Goal: Transaction & Acquisition: Purchase product/service

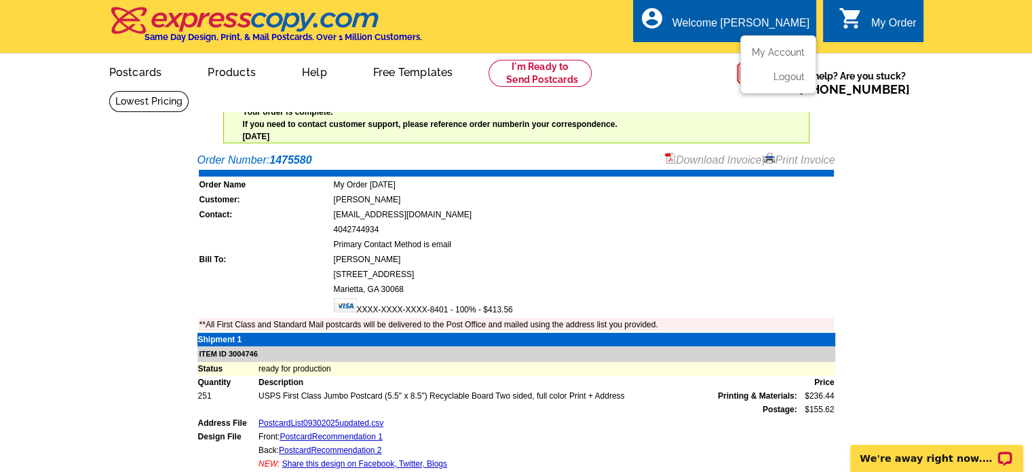
click at [760, 18] on div "Welcome [PERSON_NAME]" at bounding box center [741, 26] width 137 height 19
click at [774, 51] on link "My Account" at bounding box center [775, 52] width 58 height 12
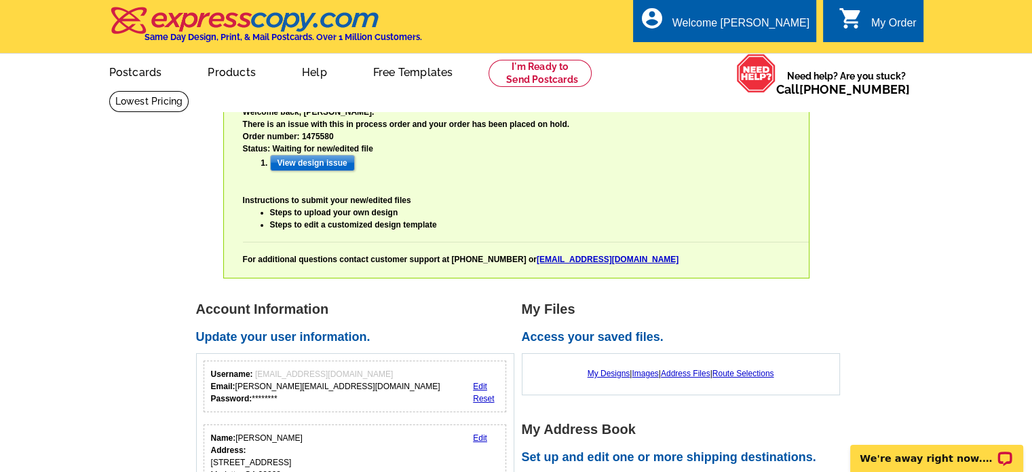
click at [387, 210] on link "Steps to upload your own design" at bounding box center [334, 213] width 128 height 10
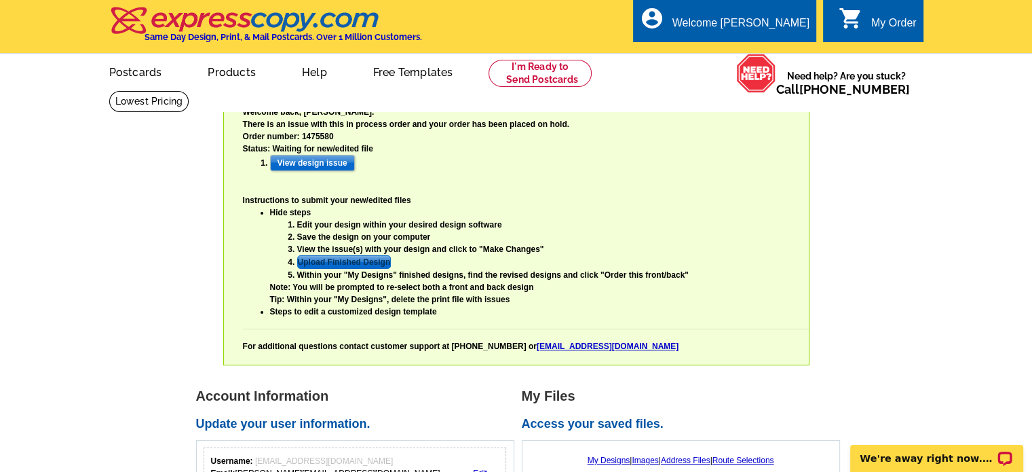
click at [353, 263] on link "Upload Finished Design" at bounding box center [344, 262] width 94 height 14
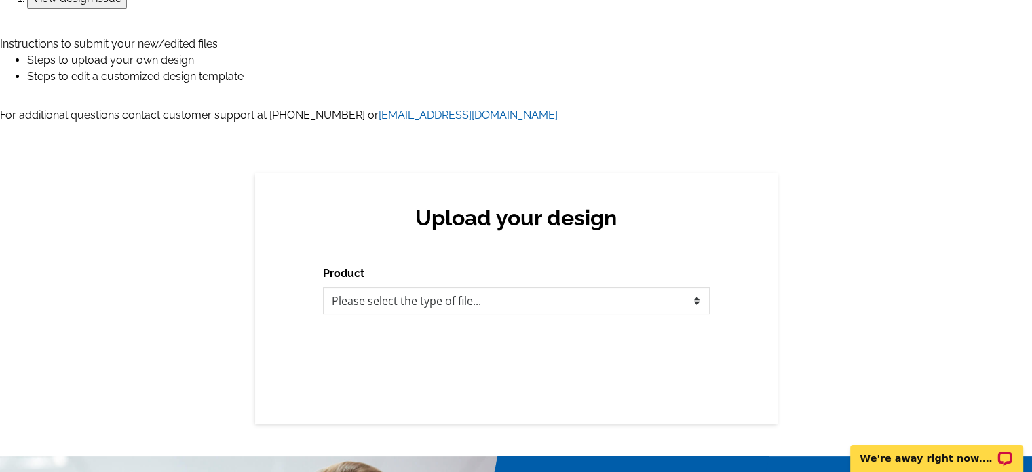
scroll to position [242, 0]
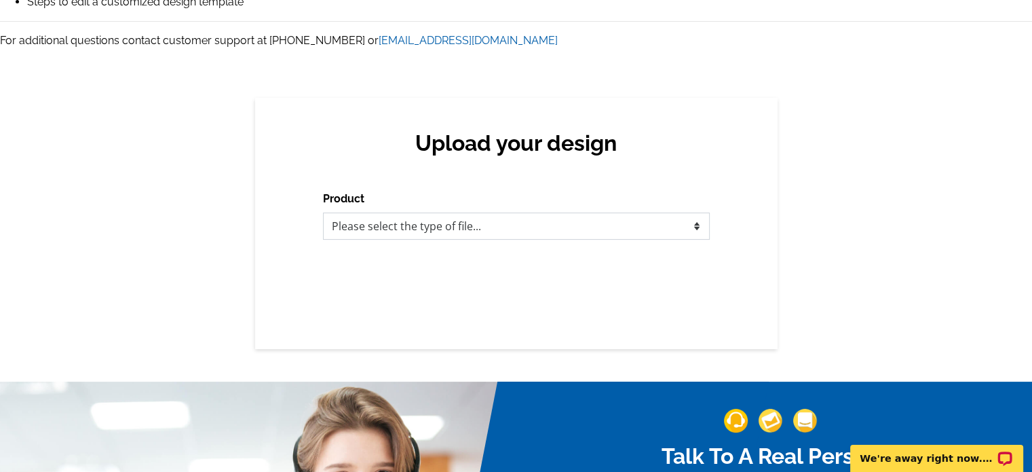
click at [697, 225] on select "Please select the type of file... Postcards Business Cards Letters and flyers G…" at bounding box center [516, 225] width 387 height 27
select select "1"
click at [323, 212] on select "Please select the type of file... Postcards Business Cards Letters and flyers G…" at bounding box center [516, 225] width 387 height 27
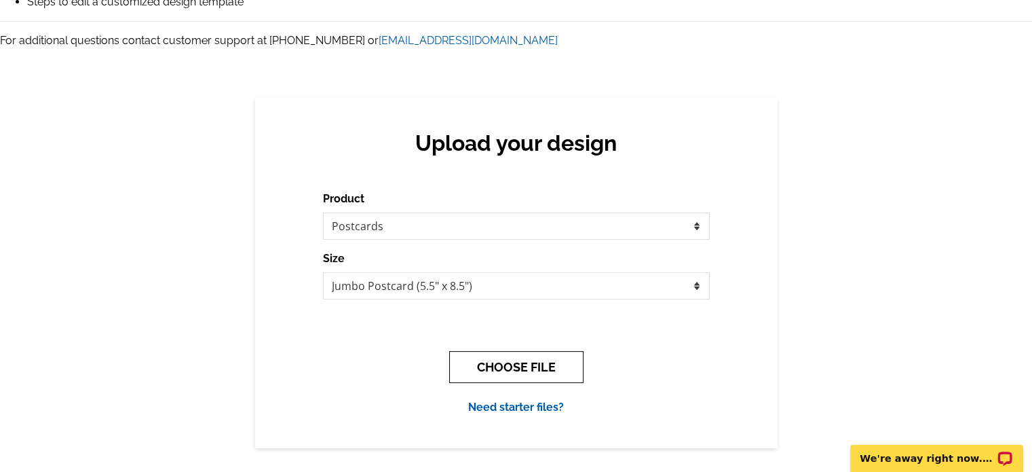
click at [546, 366] on button "CHOOSE FILE" at bounding box center [516, 367] width 134 height 32
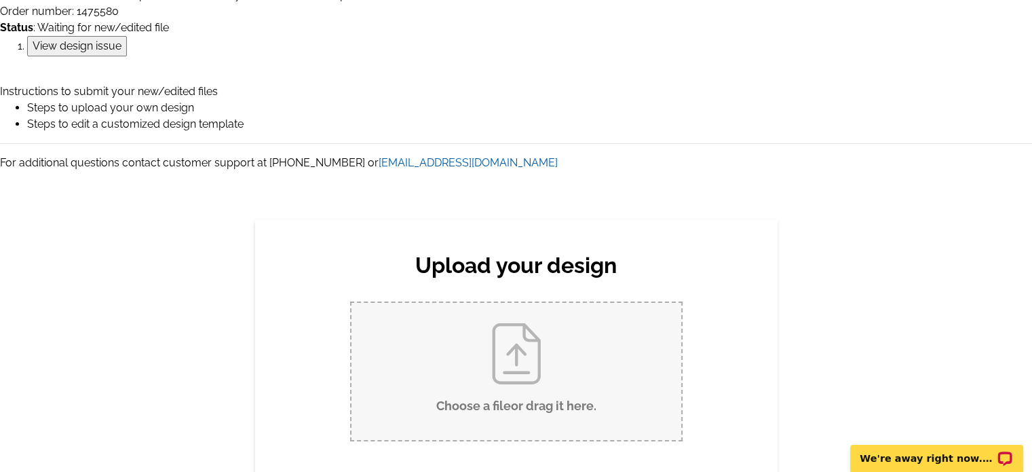
scroll to position [130, 0]
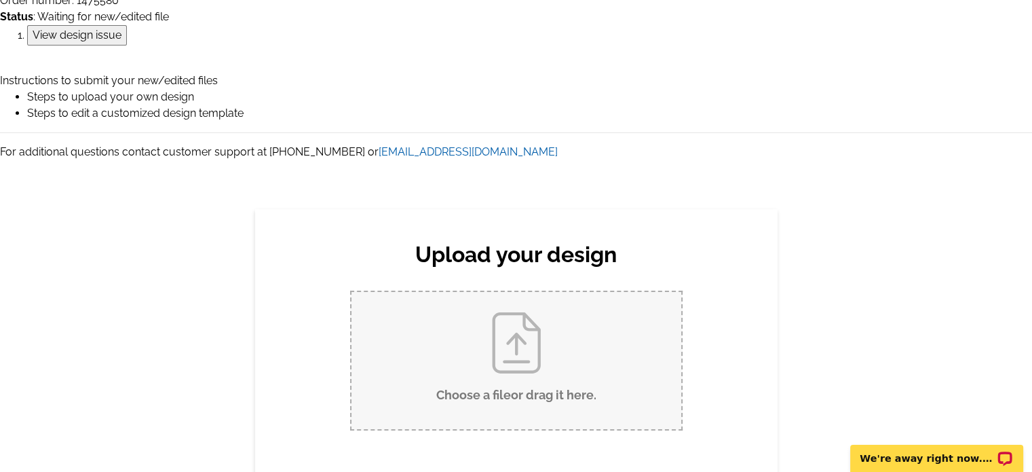
click at [505, 350] on input "Choose a file or drag it here ." at bounding box center [517, 360] width 330 height 137
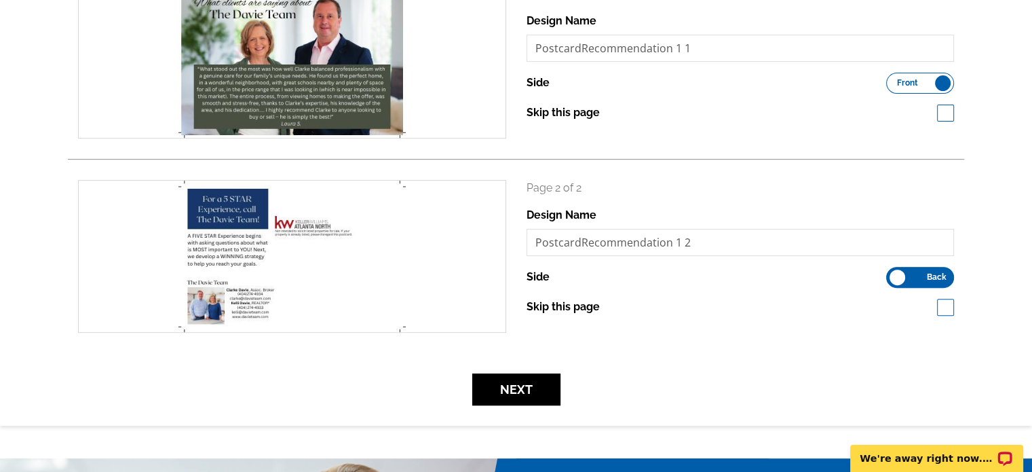
scroll to position [453, 0]
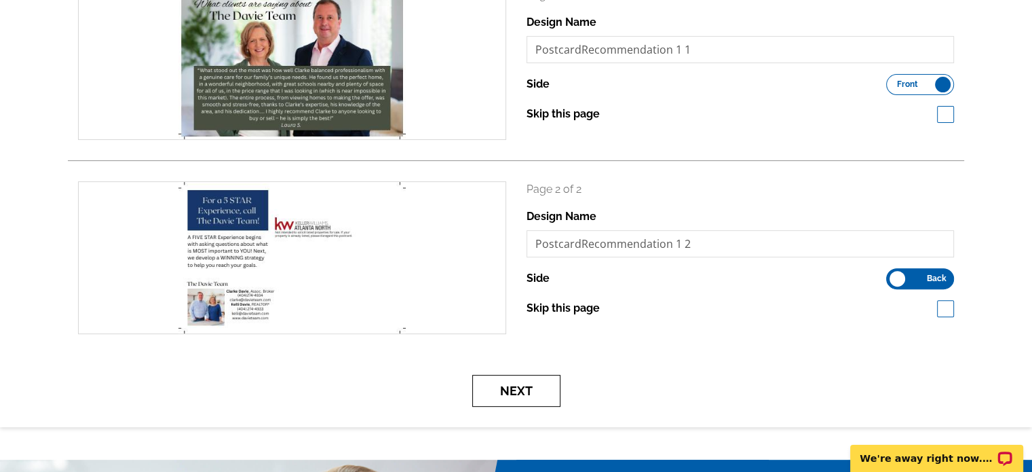
click at [540, 385] on button "Next" at bounding box center [516, 391] width 88 height 32
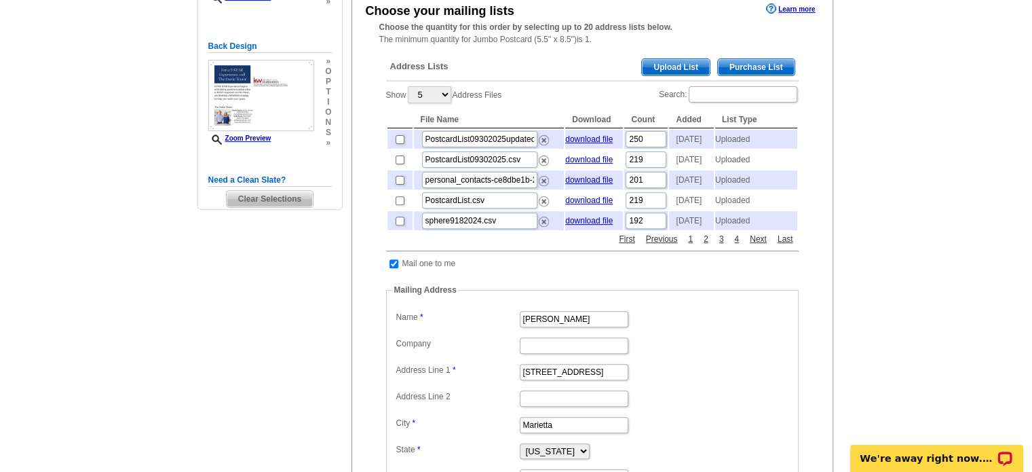
scroll to position [746, 0]
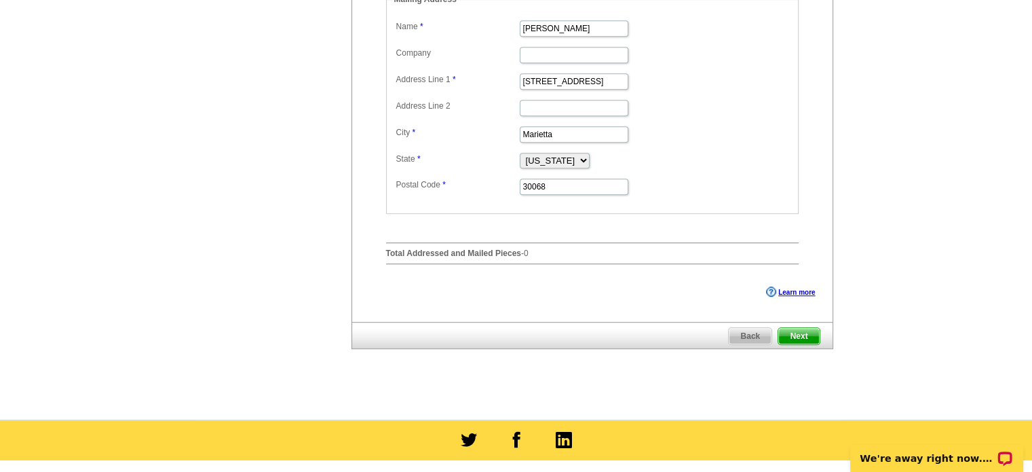
click at [806, 344] on span "Next" at bounding box center [798, 336] width 41 height 16
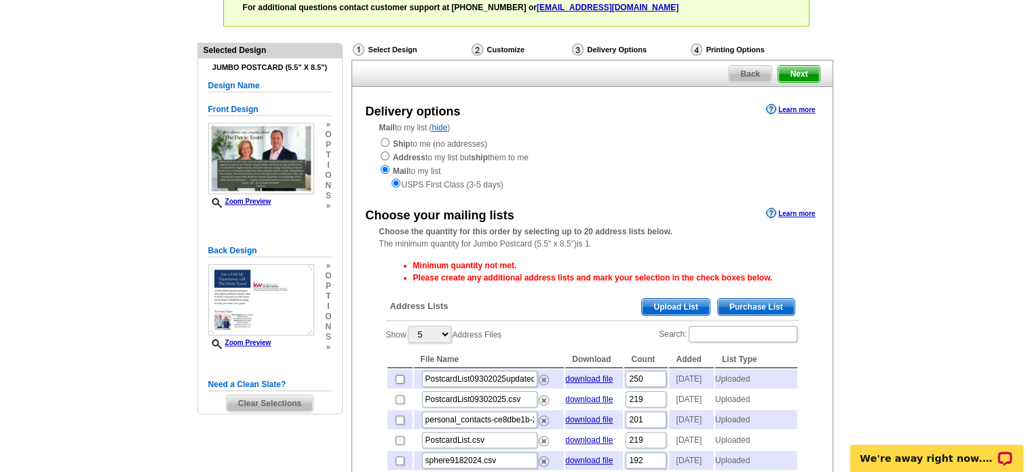
scroll to position [364, 0]
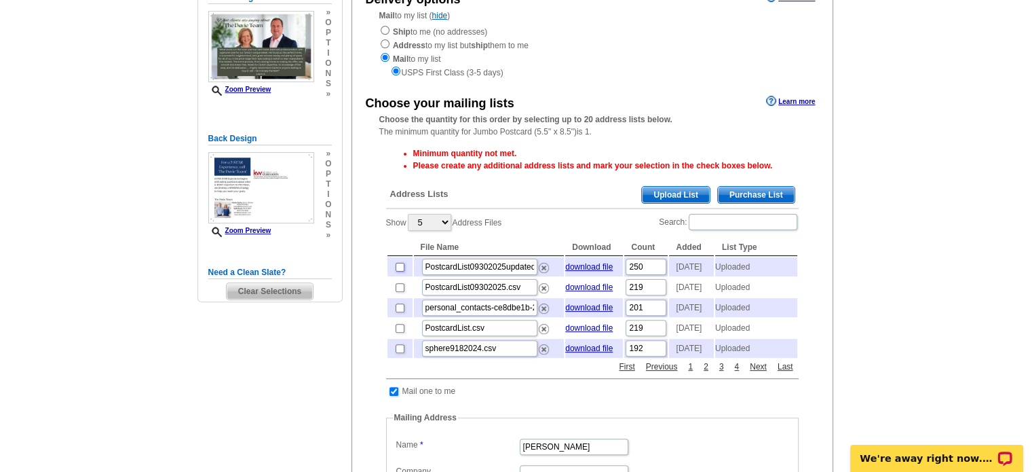
click at [398, 268] on input "checkbox" at bounding box center [400, 267] width 9 height 9
checkbox input "true"
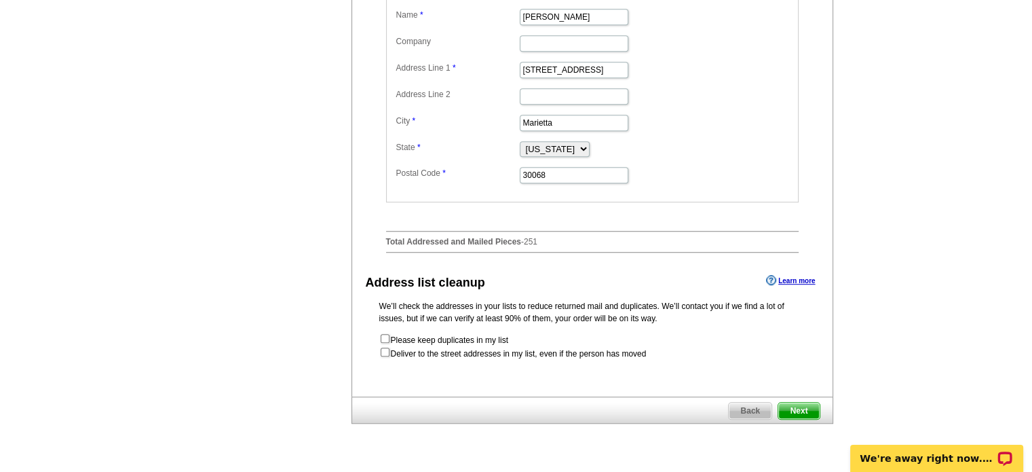
scroll to position [797, 0]
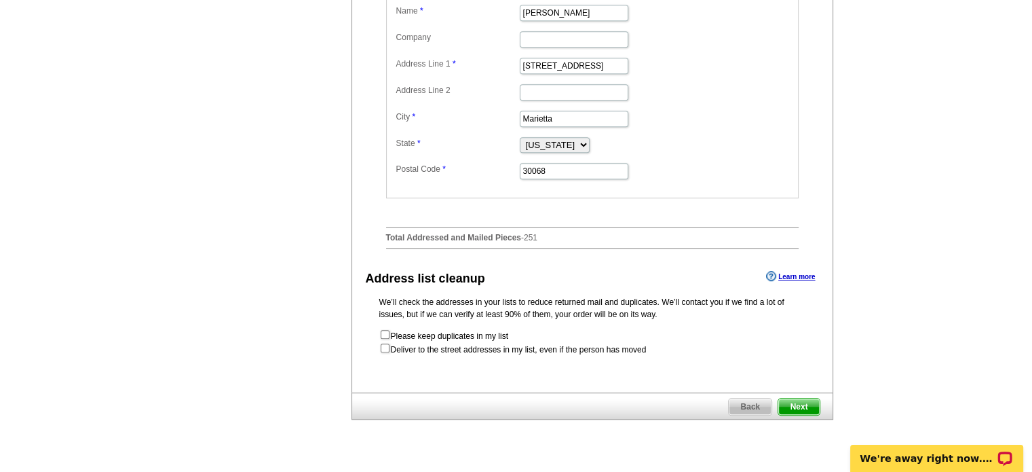
click at [801, 415] on span "Next" at bounding box center [798, 406] width 41 height 16
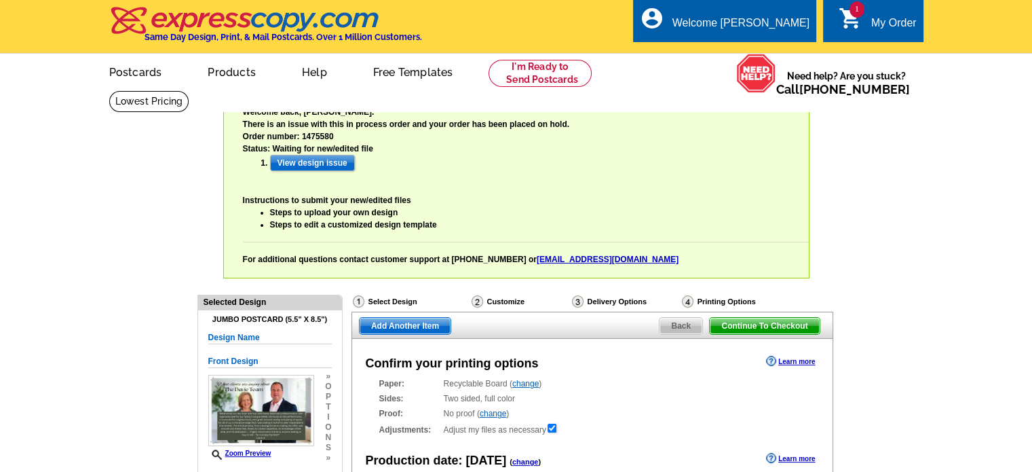
radio input "false"
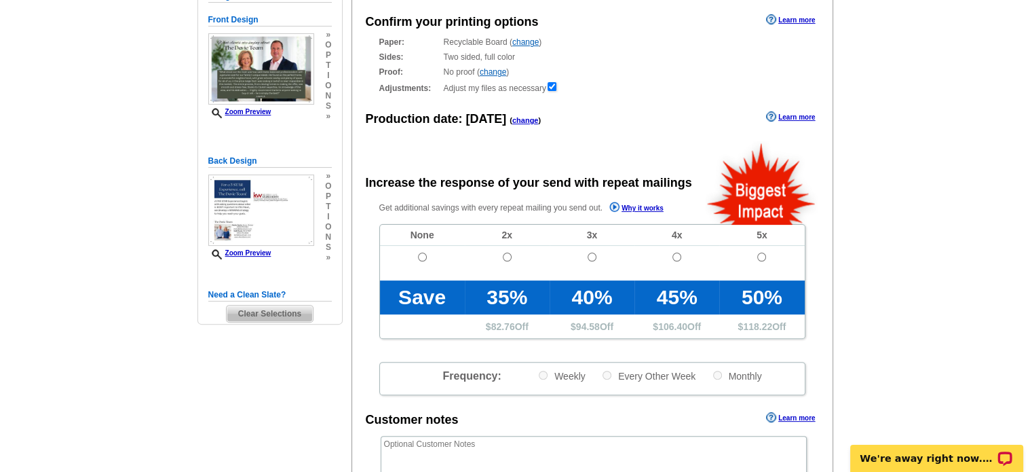
scroll to position [356, 0]
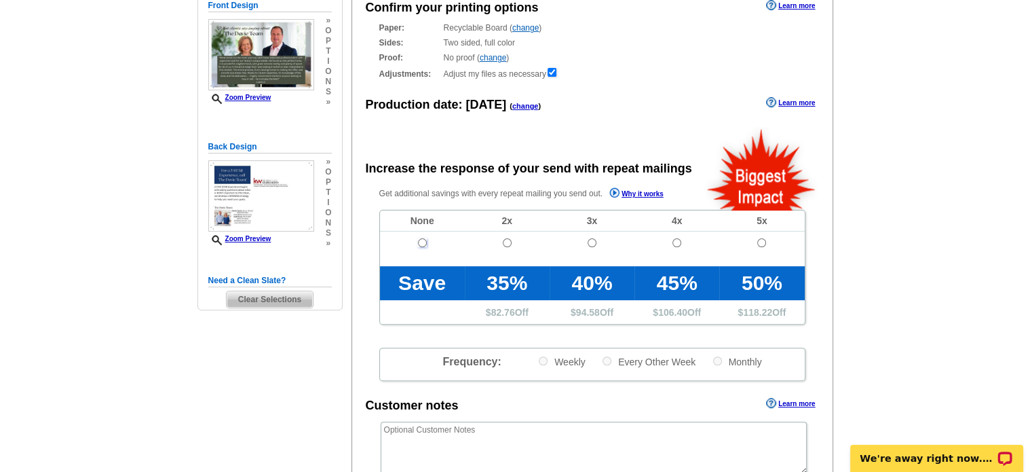
click at [422, 241] on input "radio" at bounding box center [422, 242] width 9 height 9
radio input "true"
drag, startPoint x: 1027, startPoint y: 173, endPoint x: 1024, endPoint y: 216, distance: 43.5
click at [1024, 216] on main "Need Help? call 800-260-5887, chat with support, or have our designers make som…" at bounding box center [516, 293] width 1032 height 738
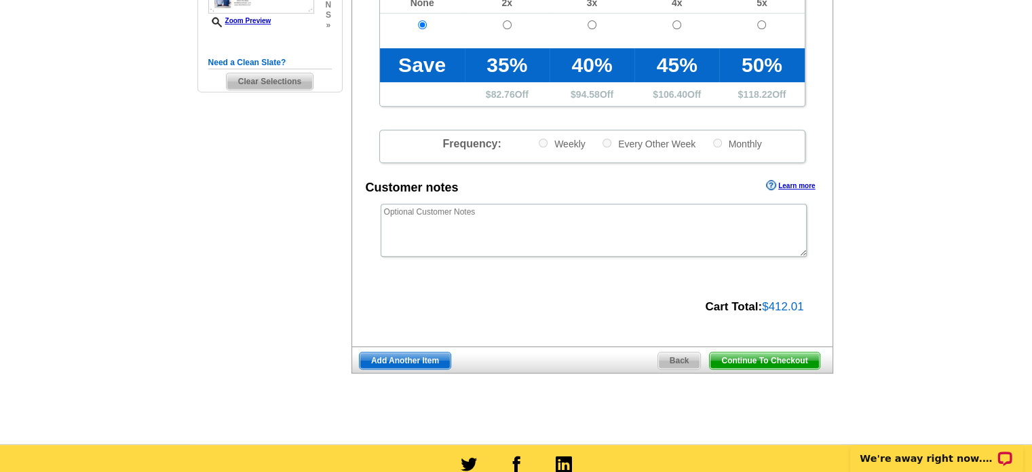
scroll to position [572, 0]
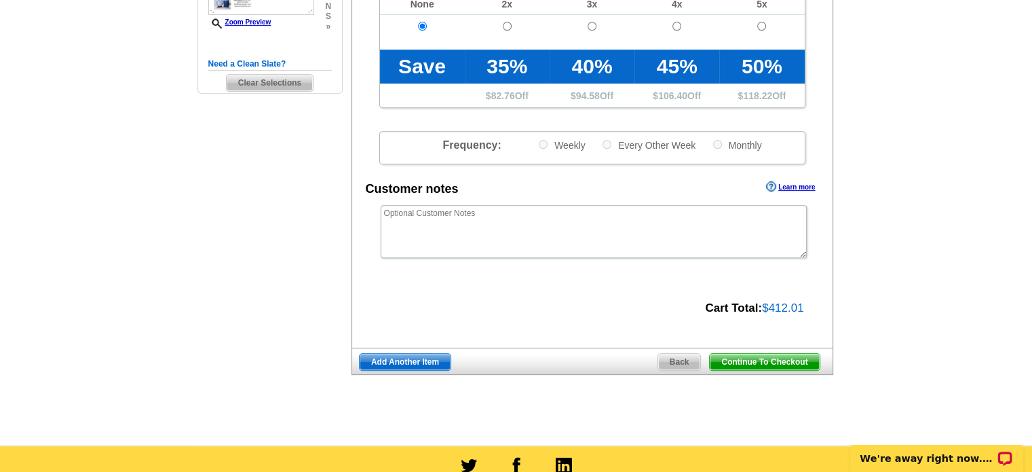
click at [764, 363] on span "Continue To Checkout" at bounding box center [764, 362] width 109 height 16
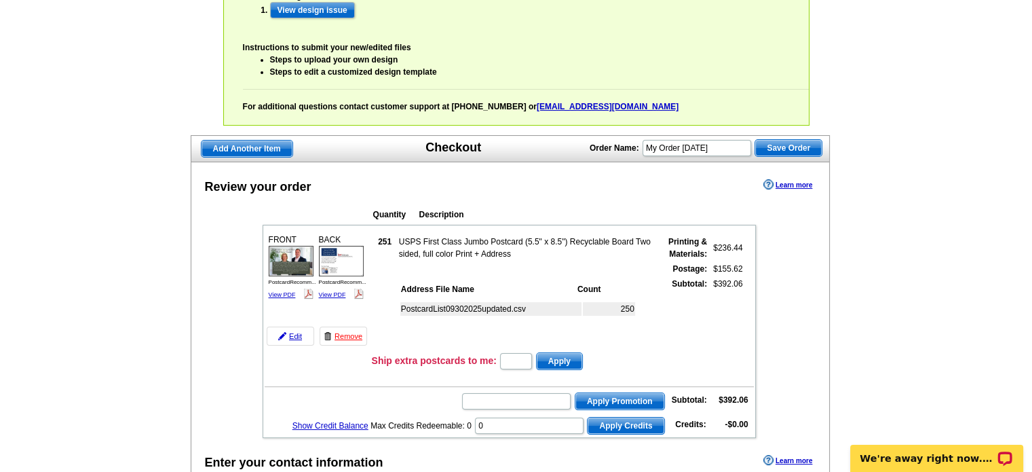
scroll to position [193, 0]
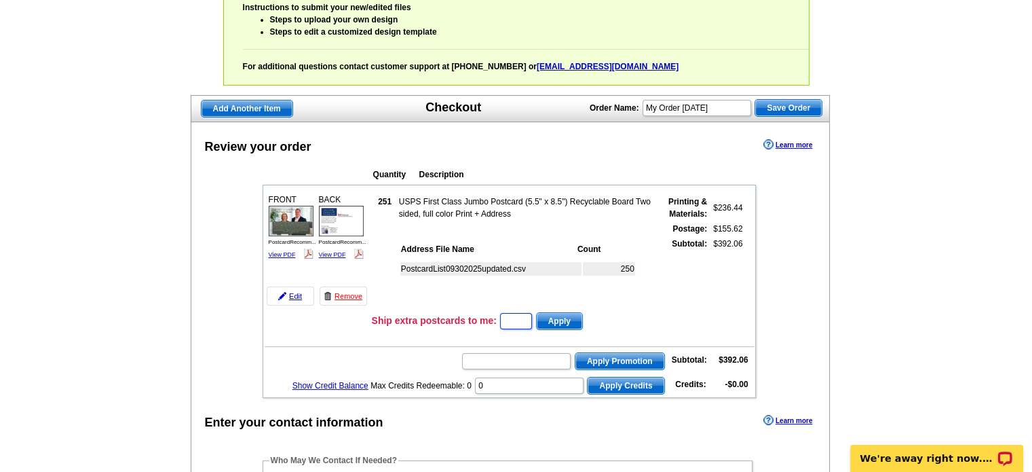
click at [522, 314] on input "text" at bounding box center [516, 321] width 32 height 16
type input "15"
click at [515, 355] on input "text" at bounding box center [516, 361] width 109 height 16
type input "CHAT20"
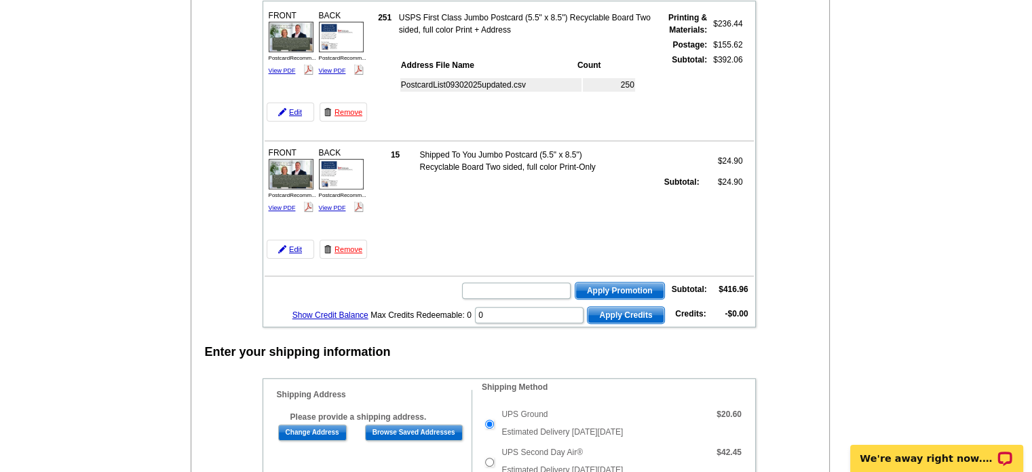
scroll to position [385, 0]
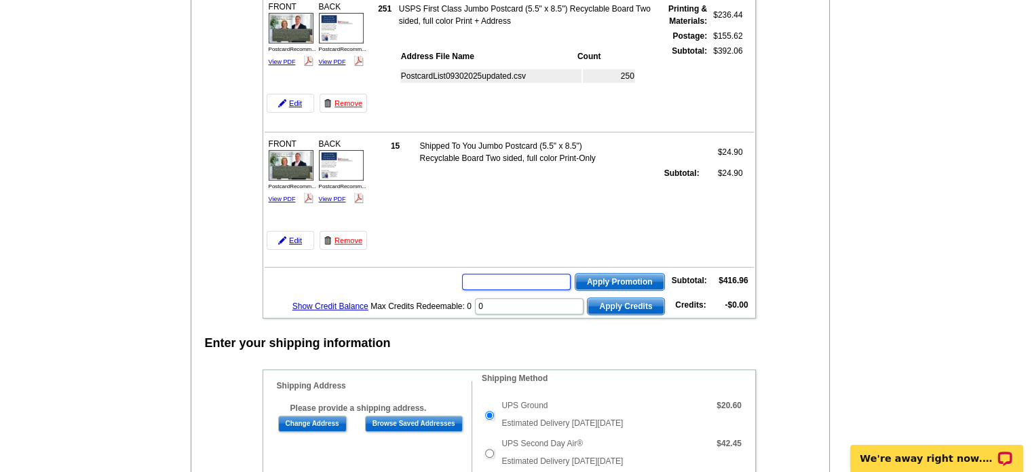
click at [517, 277] on input "text" at bounding box center [516, 281] width 109 height 16
type input "CHAT20"
click at [608, 277] on span "Apply Promotion" at bounding box center [619, 281] width 89 height 16
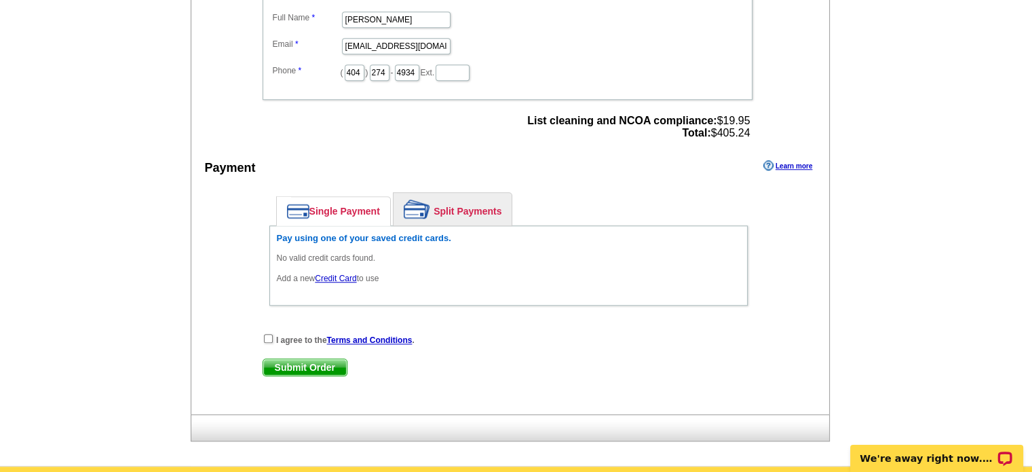
scroll to position [1169, 0]
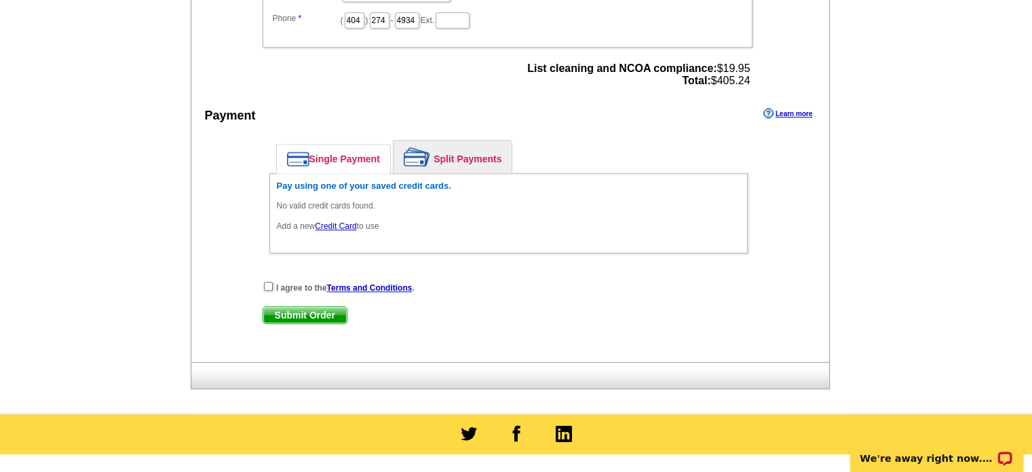
click at [267, 282] on input "checkbox" at bounding box center [268, 286] width 9 height 9
checkbox input "true"
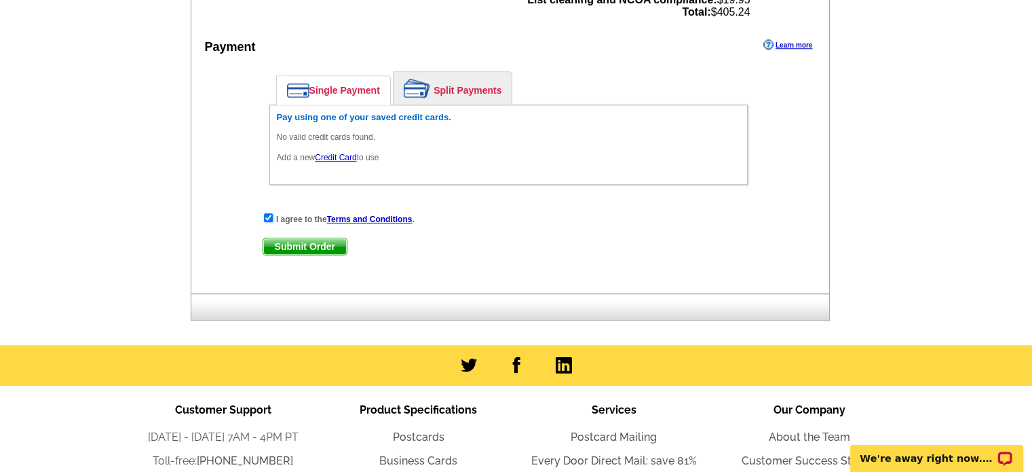
scroll to position [1287, 0]
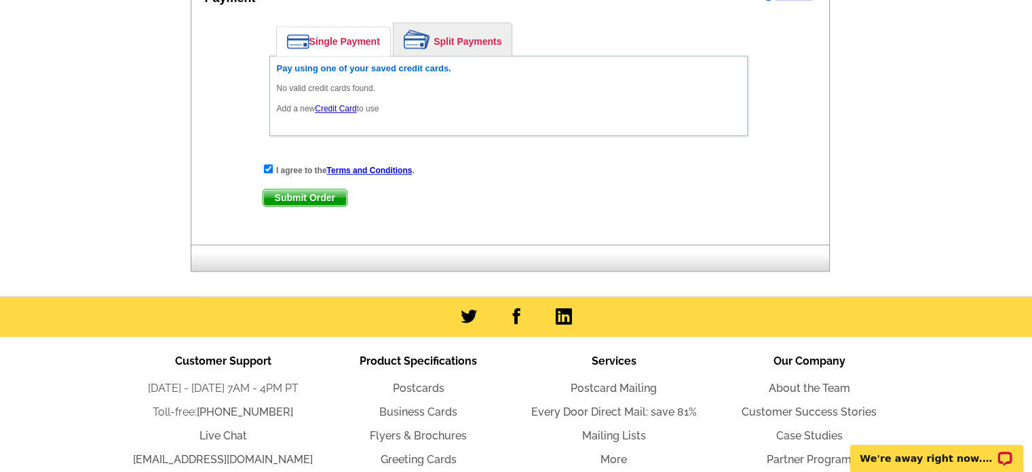
click at [329, 189] on span "Submit Order" at bounding box center [304, 197] width 83 height 16
click at [347, 104] on link "Credit Card" at bounding box center [335, 109] width 41 height 10
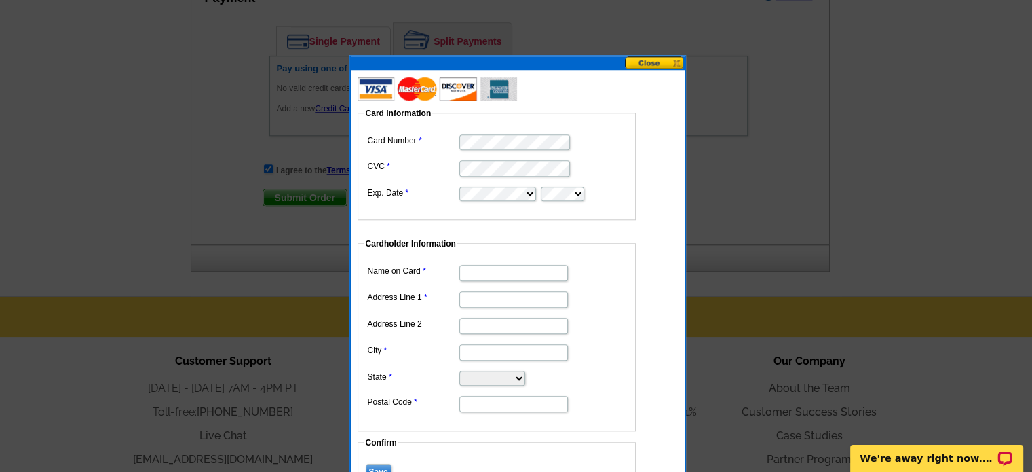
click at [513, 272] on input "Name on Card" at bounding box center [513, 273] width 109 height 16
type input "Clarke Davie"
click at [471, 297] on input "Address Line 1" at bounding box center [513, 299] width 109 height 16
type input "230 Indian Hills Ct"
type input "0"
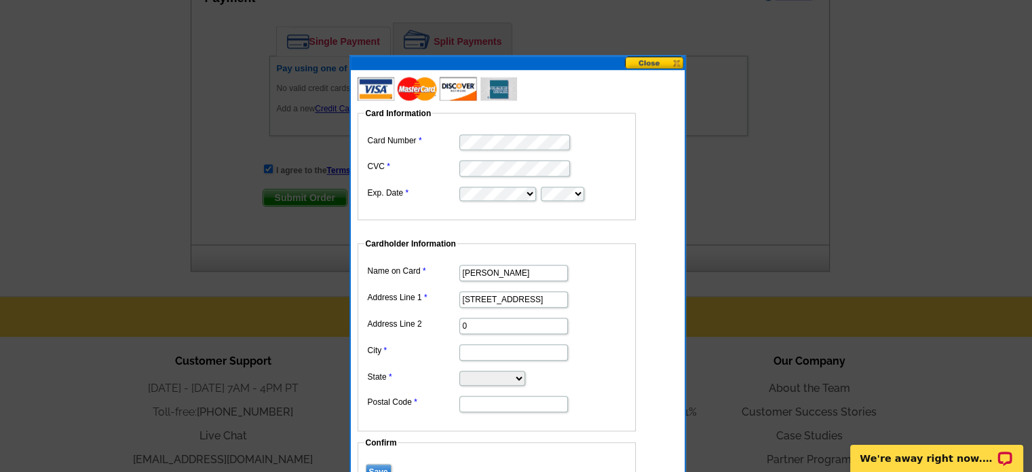
type input "Marietta"
select select "GA"
type input "30068"
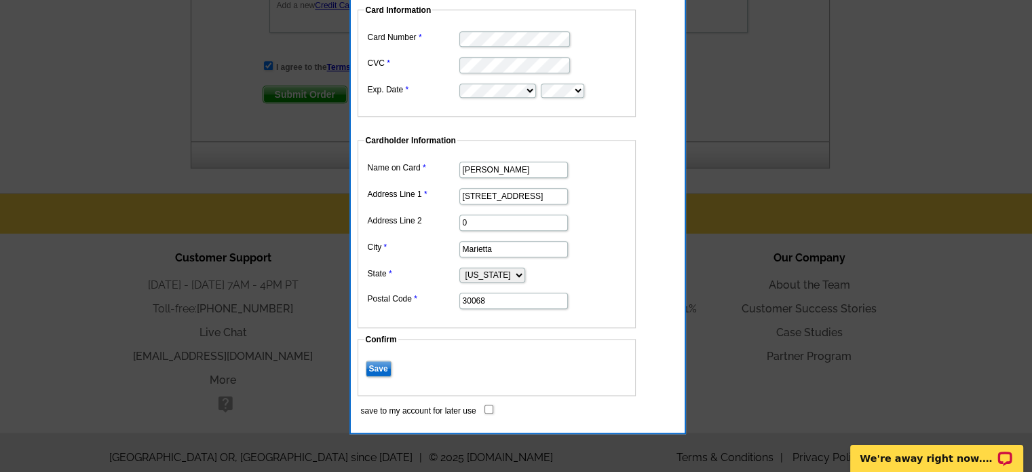
click at [377, 362] on input "Save" at bounding box center [379, 368] width 26 height 16
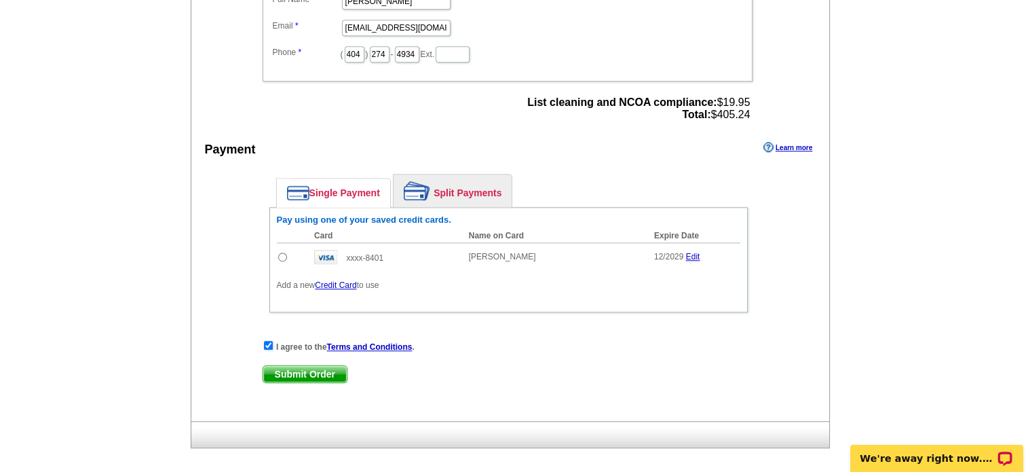
scroll to position [1133, 0]
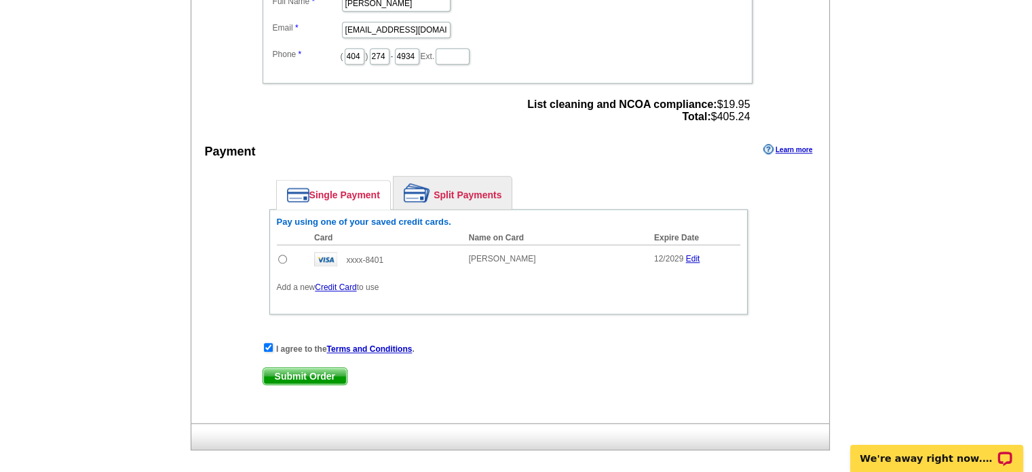
click at [282, 254] on input "radio" at bounding box center [282, 258] width 9 height 9
radio input "true"
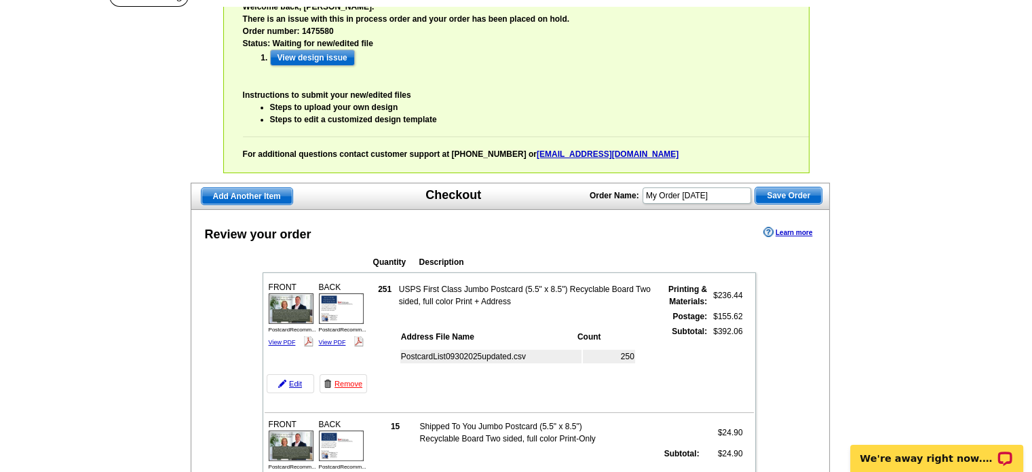
scroll to position [0, 0]
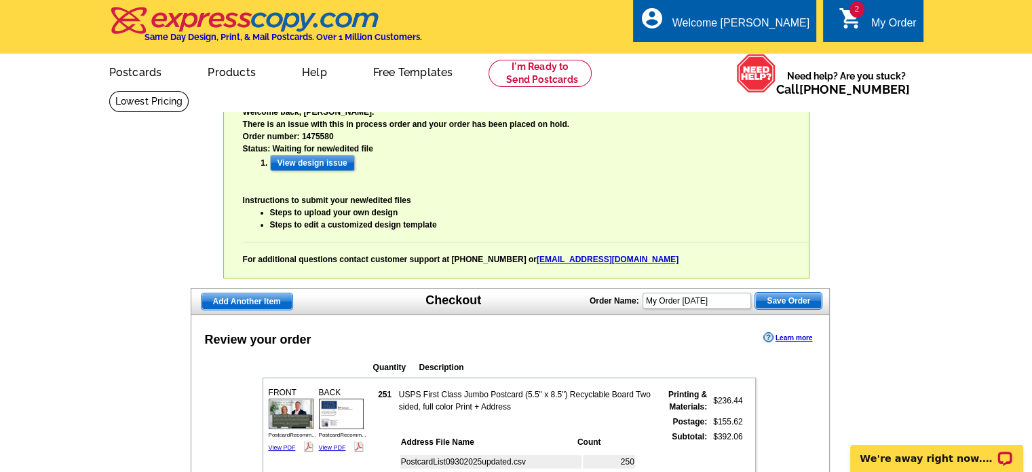
click at [804, 301] on span "Save Order" at bounding box center [788, 300] width 67 height 16
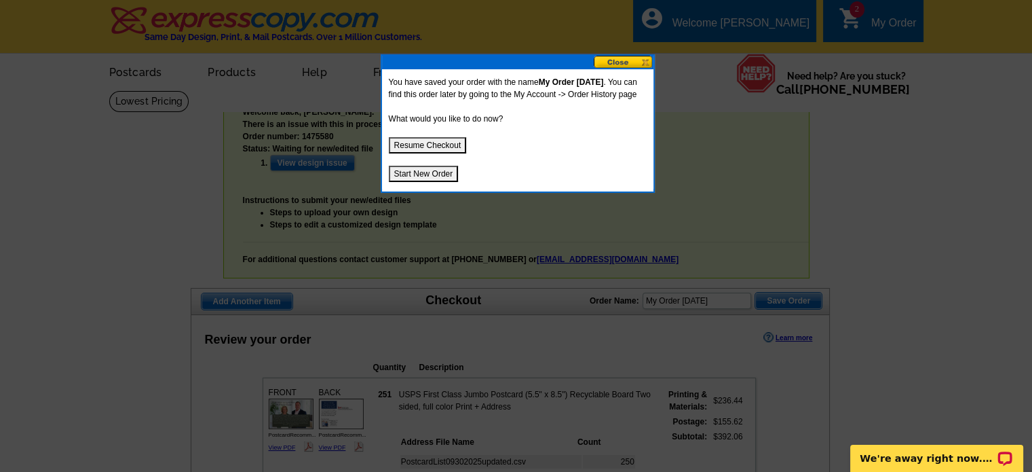
click at [613, 62] on button at bounding box center [624, 62] width 60 height 13
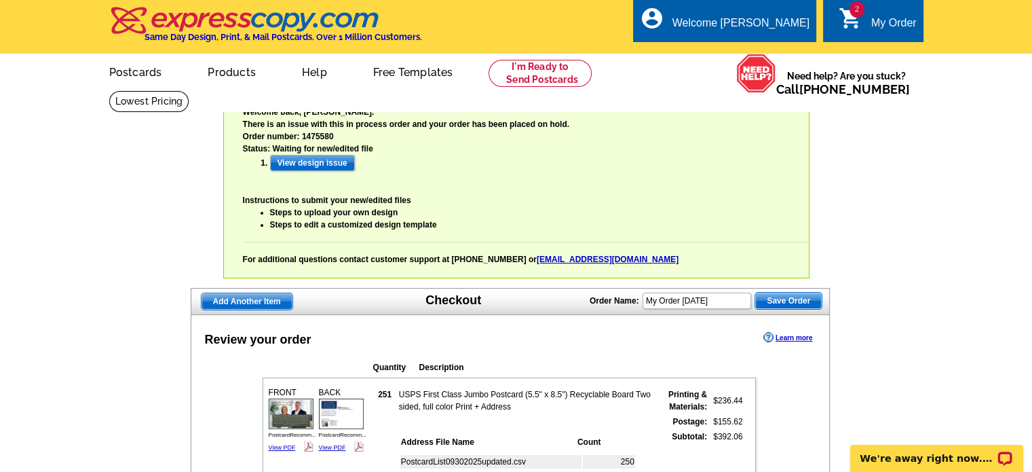
click at [879, 24] on div "My Order" at bounding box center [893, 26] width 45 height 19
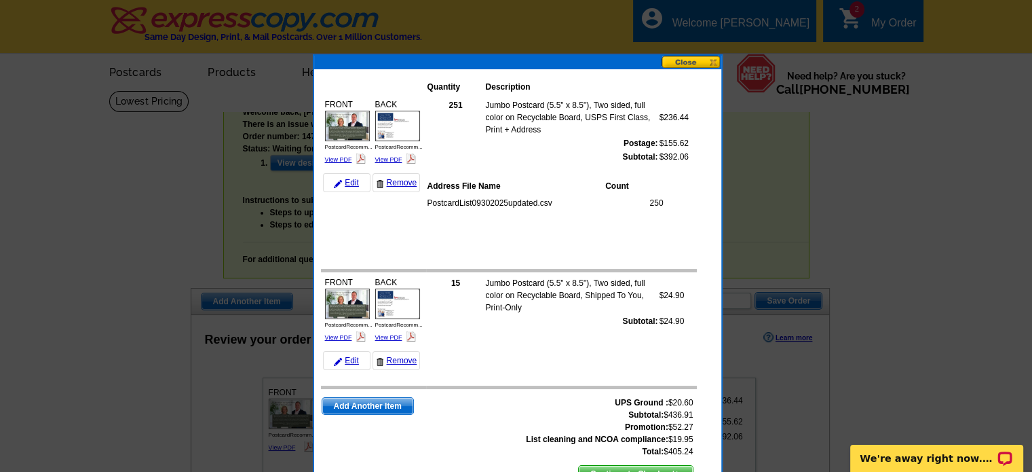
click at [683, 62] on button at bounding box center [692, 62] width 60 height 13
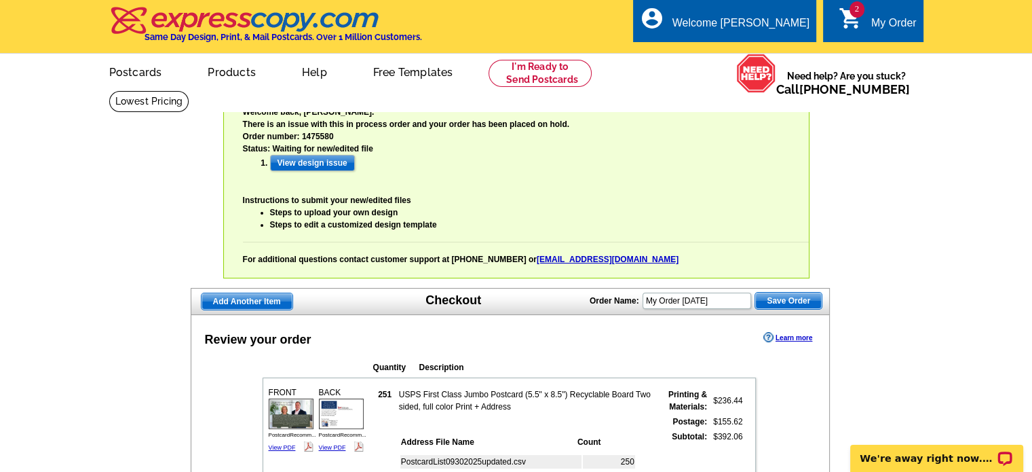
click at [852, 14] on span "2" at bounding box center [857, 9] width 15 height 16
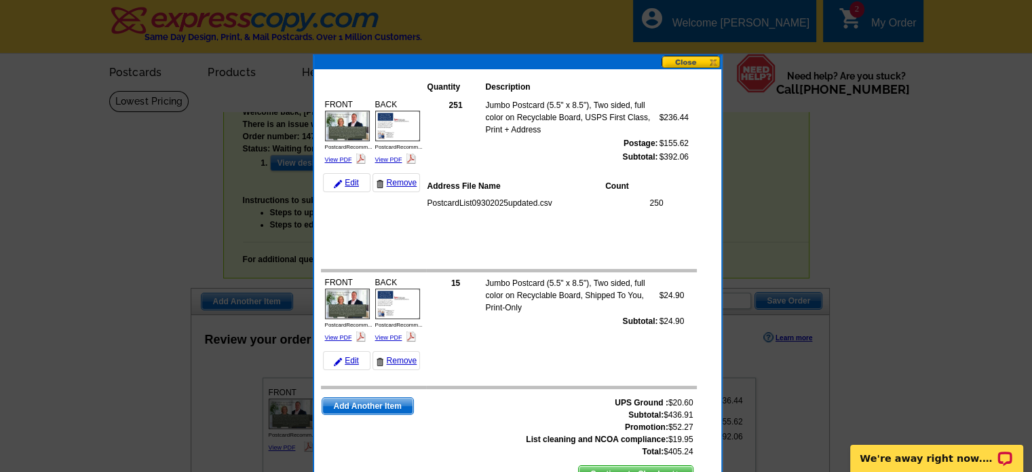
click at [692, 61] on button at bounding box center [692, 62] width 60 height 13
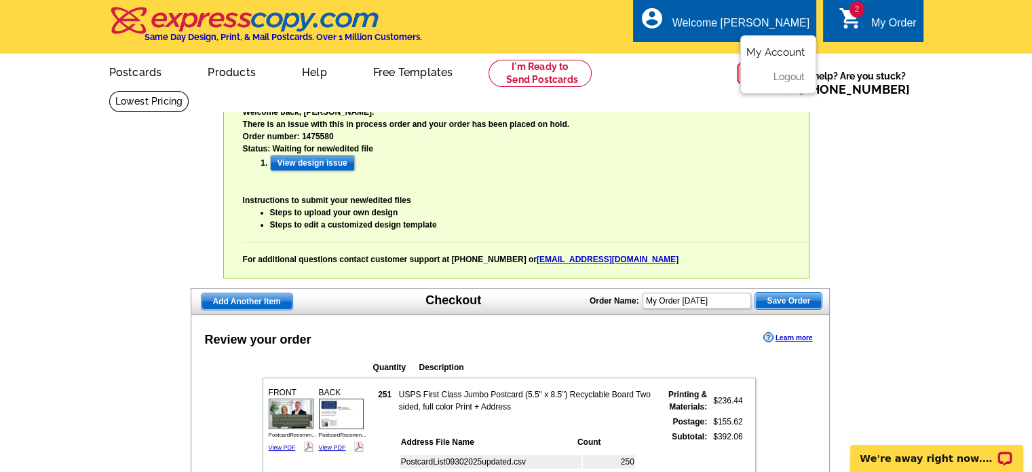
click at [782, 52] on link "My Account" at bounding box center [775, 52] width 58 height 12
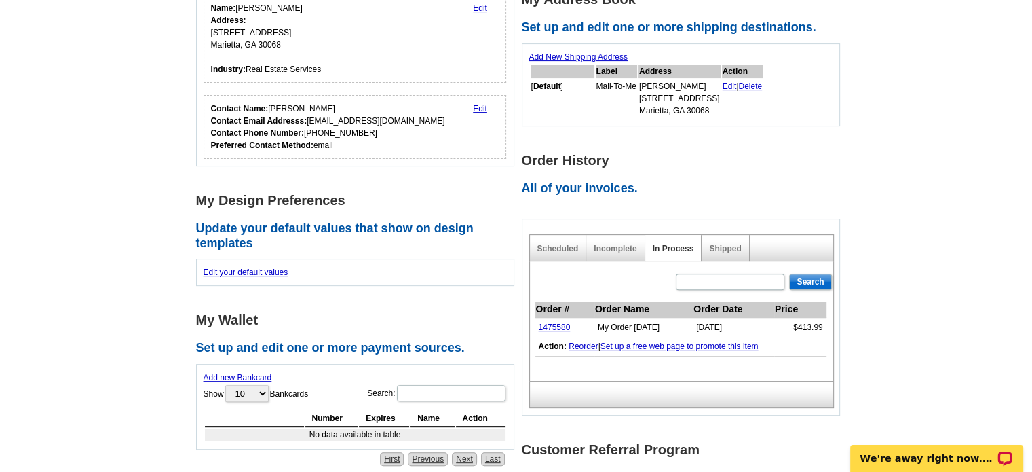
scroll to position [445, 0]
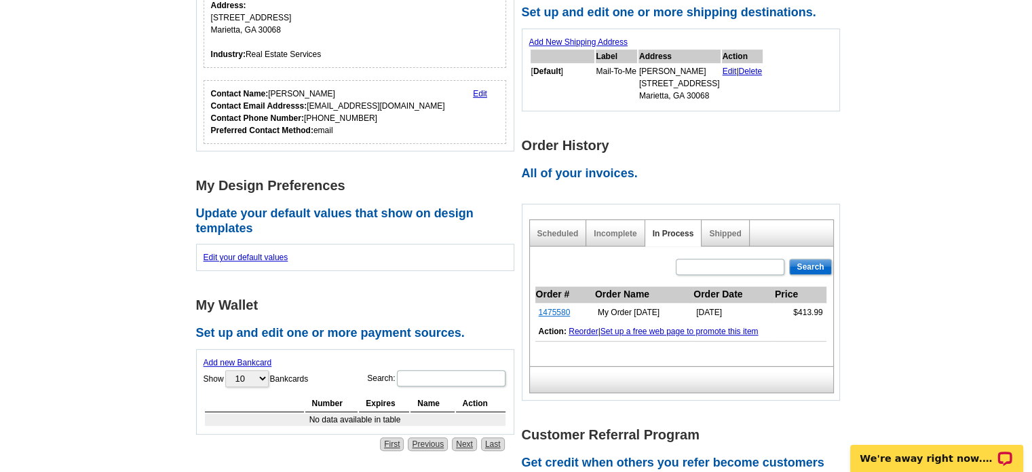
click at [547, 307] on link "1475580" at bounding box center [555, 312] width 32 height 10
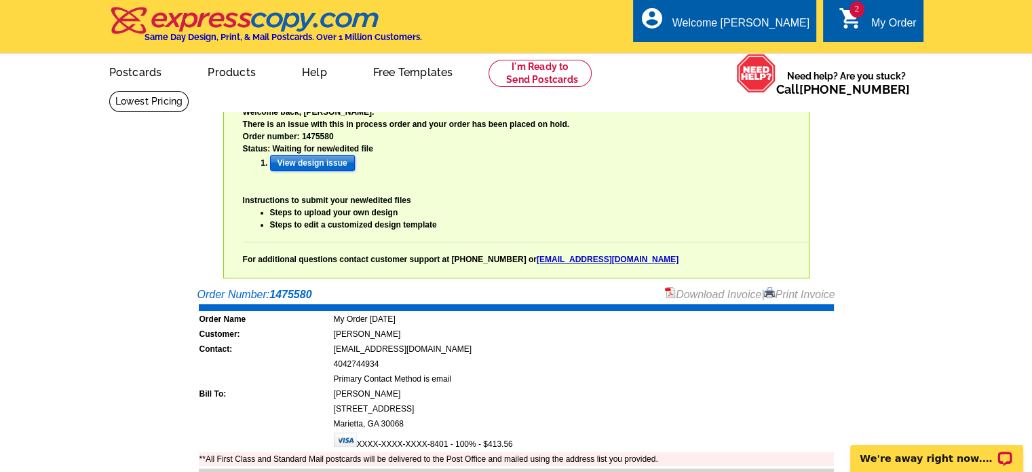
click at [330, 167] on input "View design issue" at bounding box center [312, 163] width 85 height 16
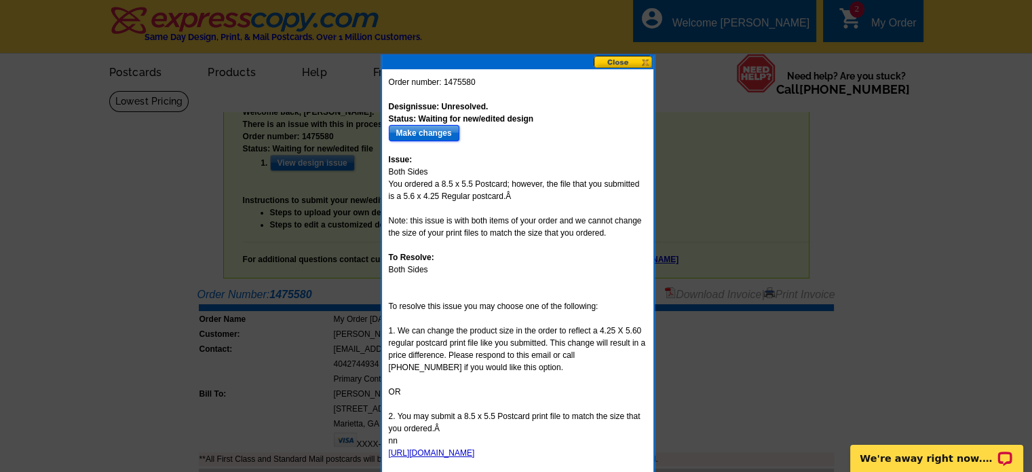
click at [427, 134] on input "Make changes" at bounding box center [424, 133] width 71 height 16
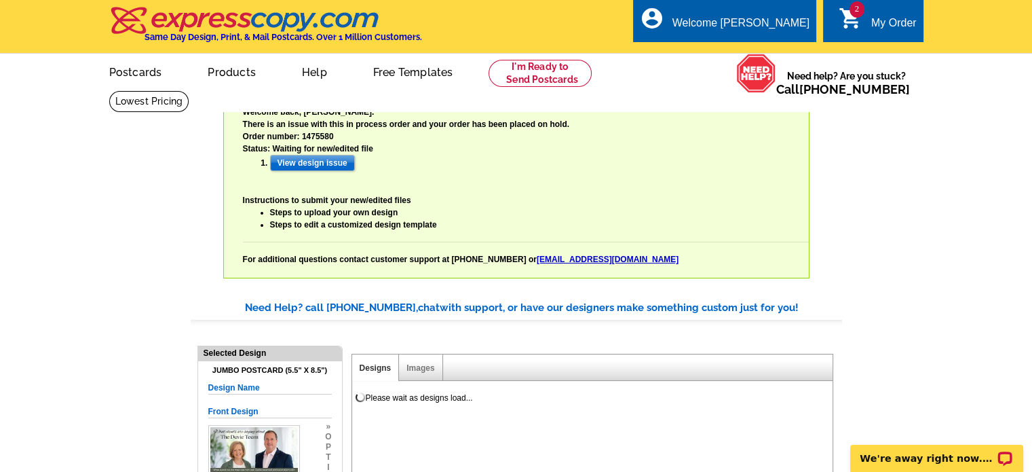
select select "785"
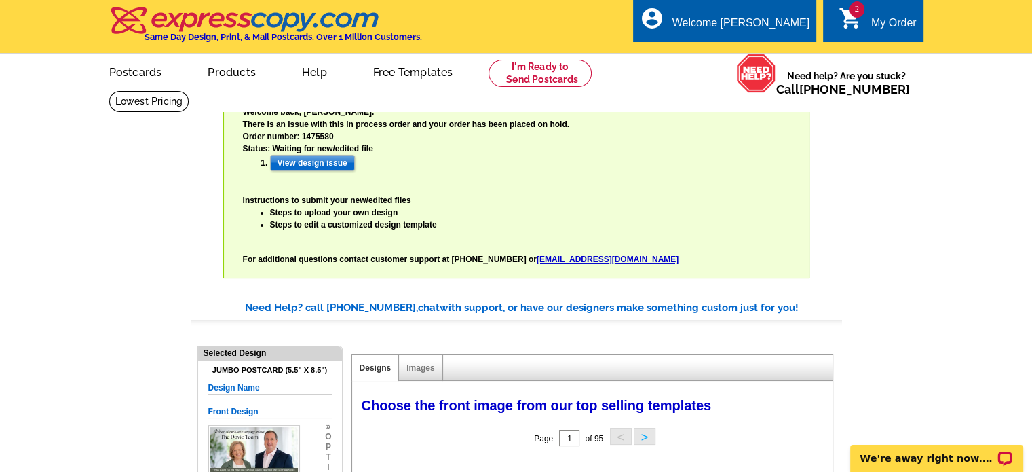
click at [880, 24] on div "My Order" at bounding box center [893, 26] width 45 height 19
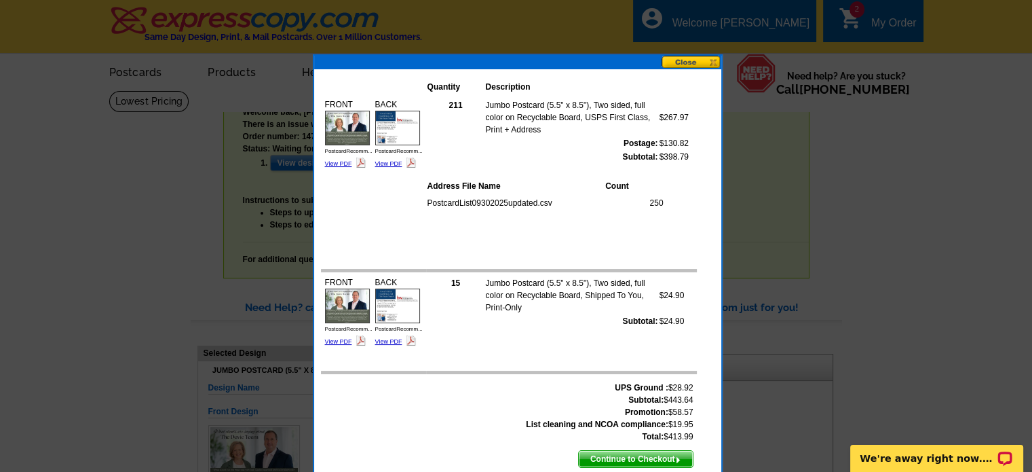
click at [662, 459] on span "Continue to Checkout" at bounding box center [636, 459] width 114 height 16
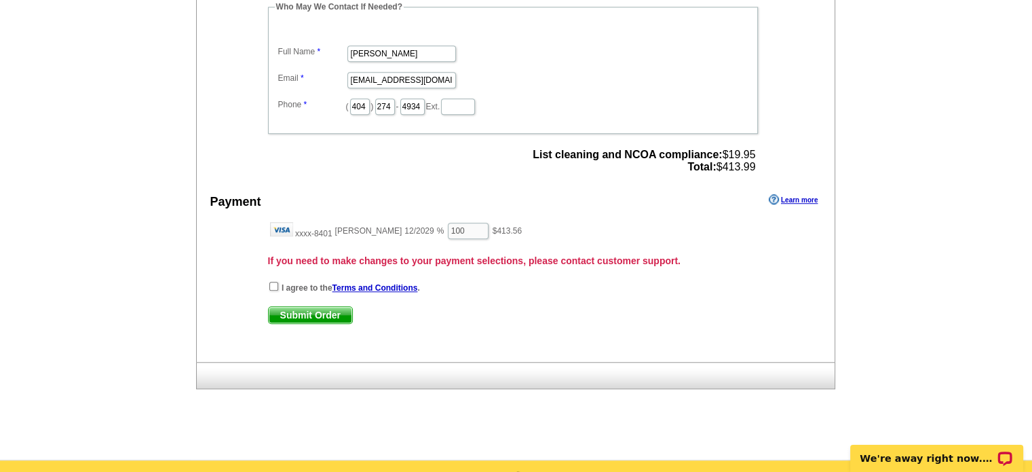
scroll to position [1112, 0]
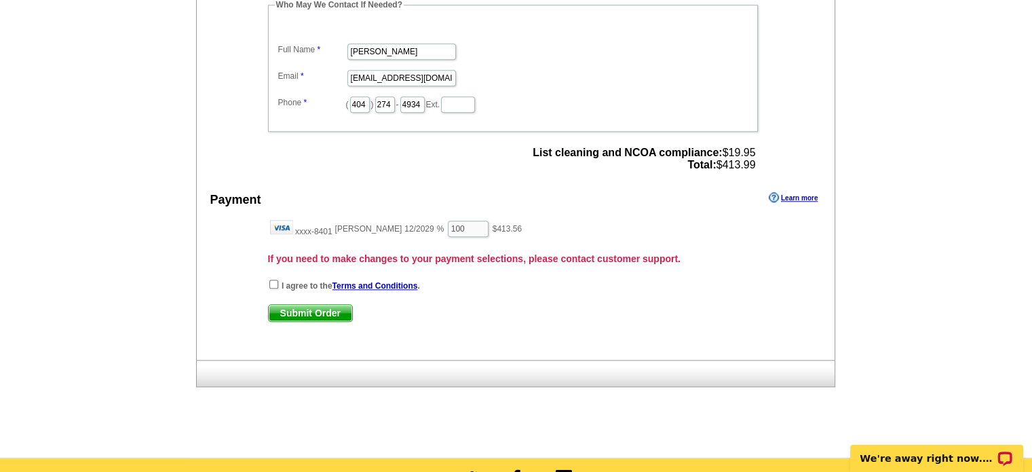
click at [757, 145] on div "List cleaning and NCOA compliance: $19.95 Total: $413.99" at bounding box center [644, 159] width 231 height 33
drag, startPoint x: 757, startPoint y: 145, endPoint x: 744, endPoint y: 145, distance: 13.6
click at [744, 145] on div "List cleaning and NCOA compliance: $19.95 Total: $413.99" at bounding box center [644, 159] width 231 height 33
copy span "List cleaning and NCOA compliance: $19.95"
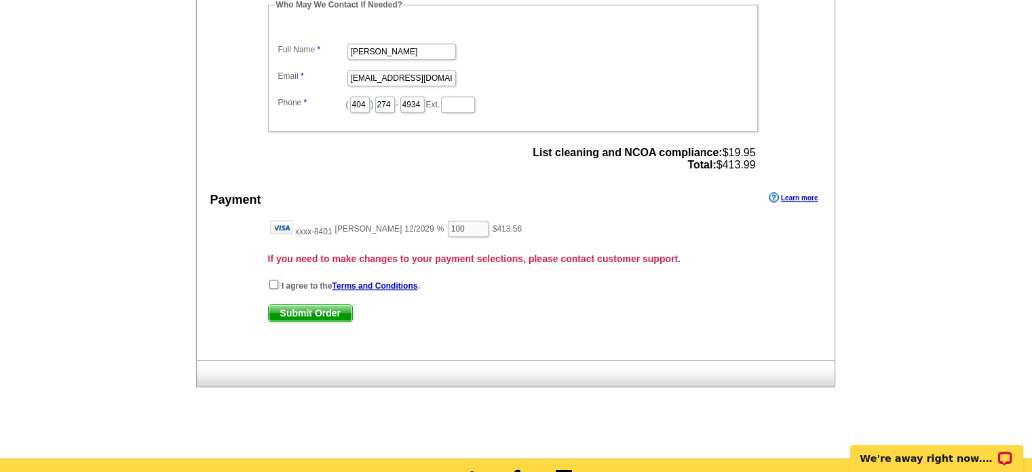
click at [271, 280] on input "checkbox" at bounding box center [273, 284] width 9 height 9
checkbox input "true"
click at [339, 305] on span "Submit Order" at bounding box center [310, 313] width 83 height 16
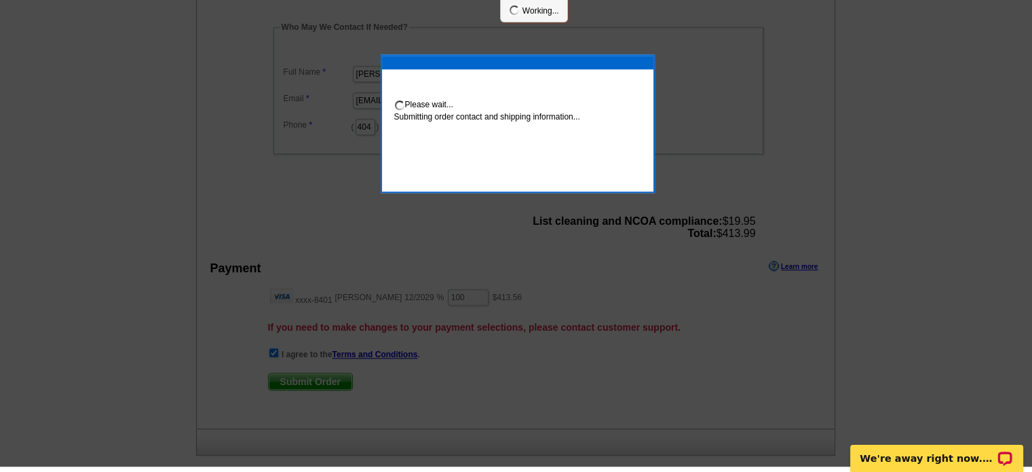
scroll to position [1106, 0]
